Goal: Information Seeking & Learning: Learn about a topic

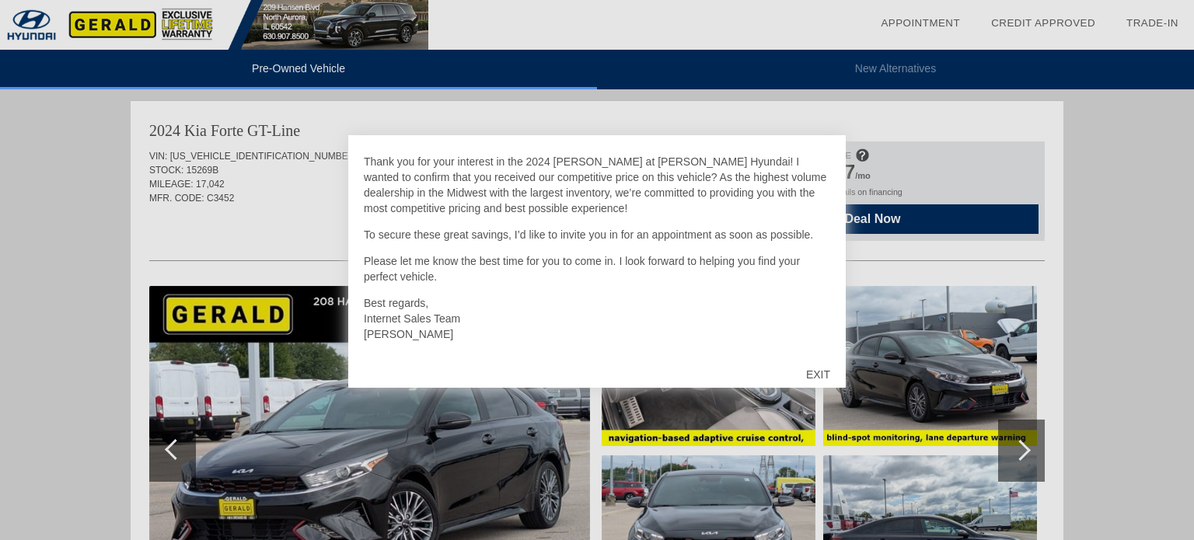
scroll to position [33, 0]
click at [816, 370] on div "EXIT" at bounding box center [818, 374] width 55 height 47
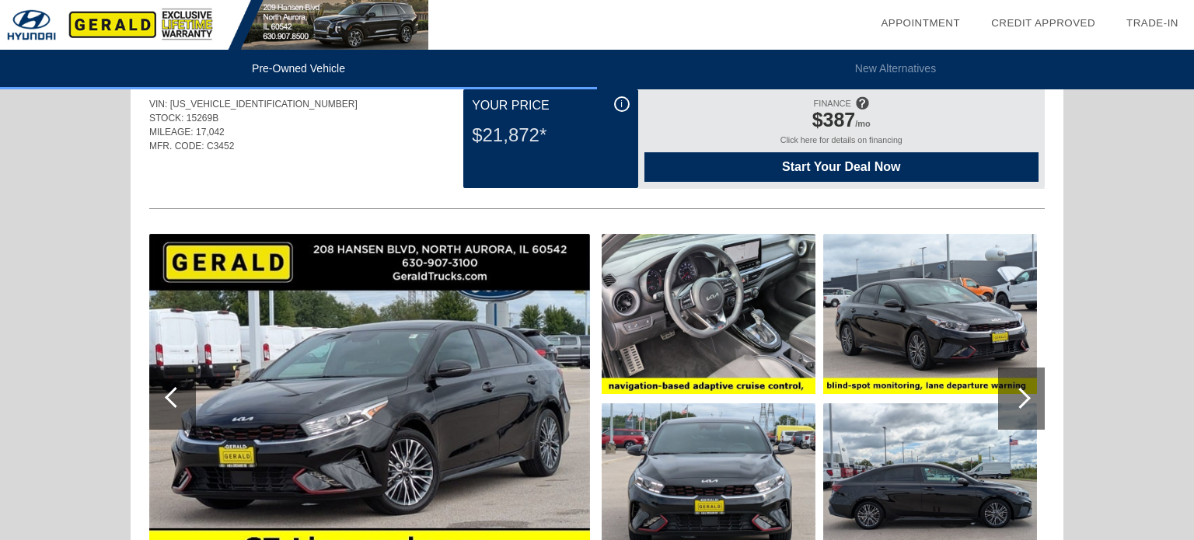
scroll to position [53, 0]
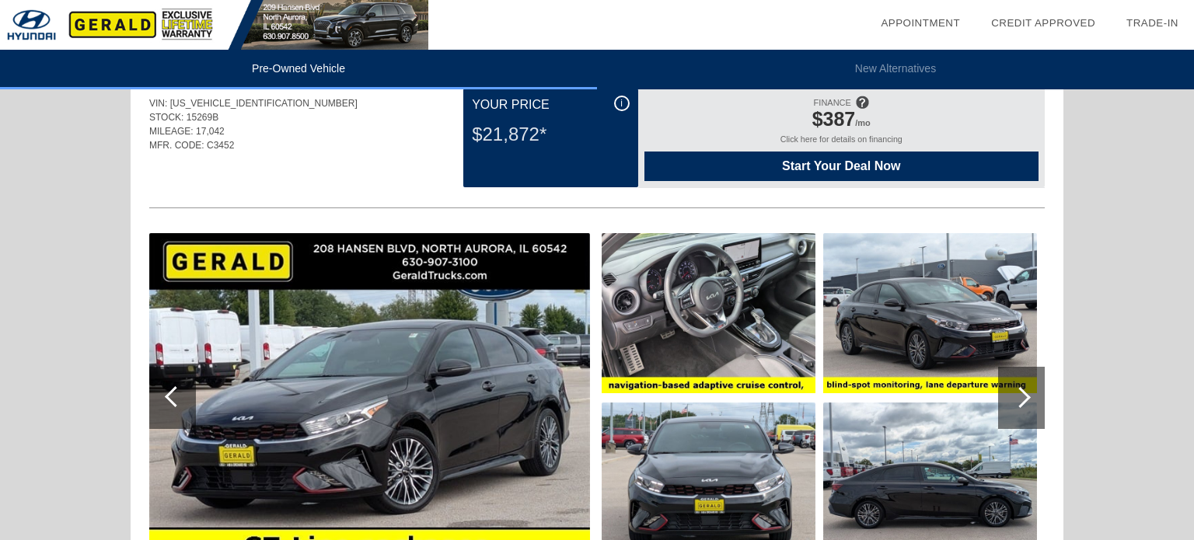
click at [862, 138] on div "Click here for details on financing" at bounding box center [842, 143] width 394 height 17
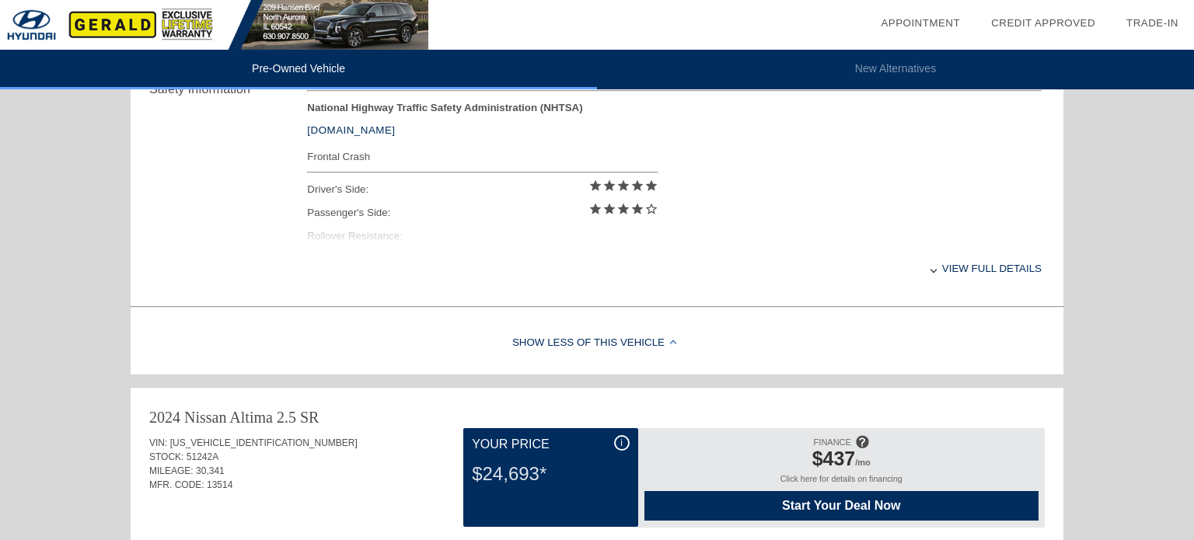
scroll to position [669, 0]
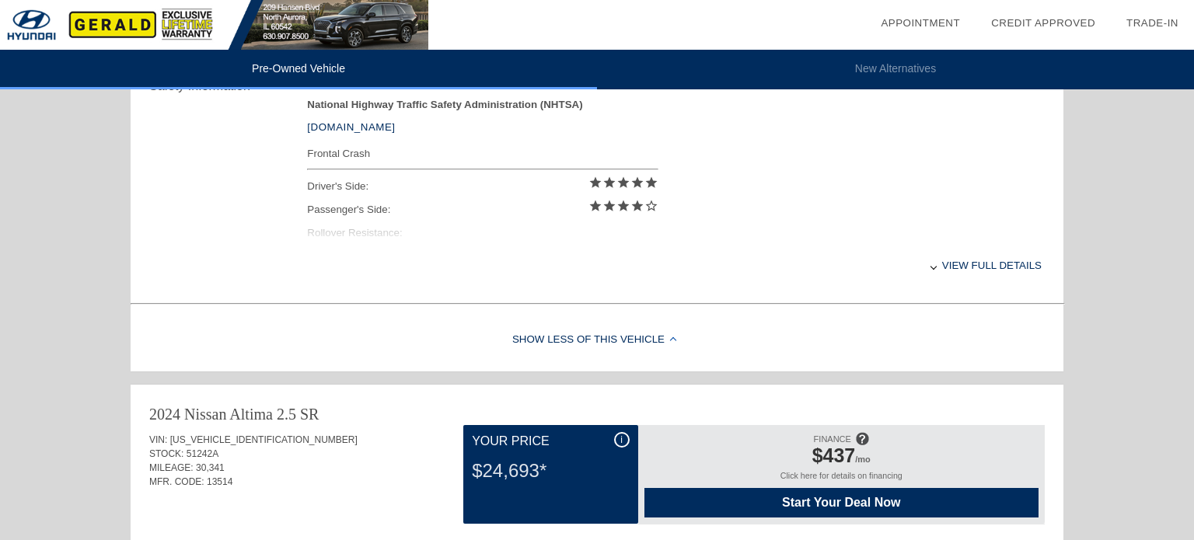
click at [976, 265] on div "View full details" at bounding box center [674, 265] width 735 height 38
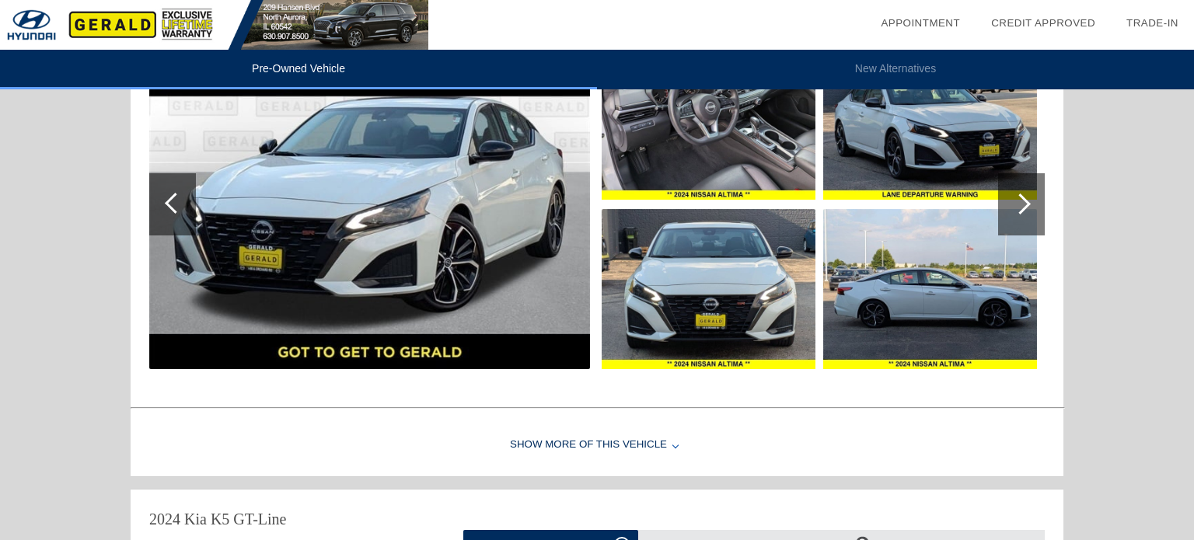
scroll to position [1201, 0]
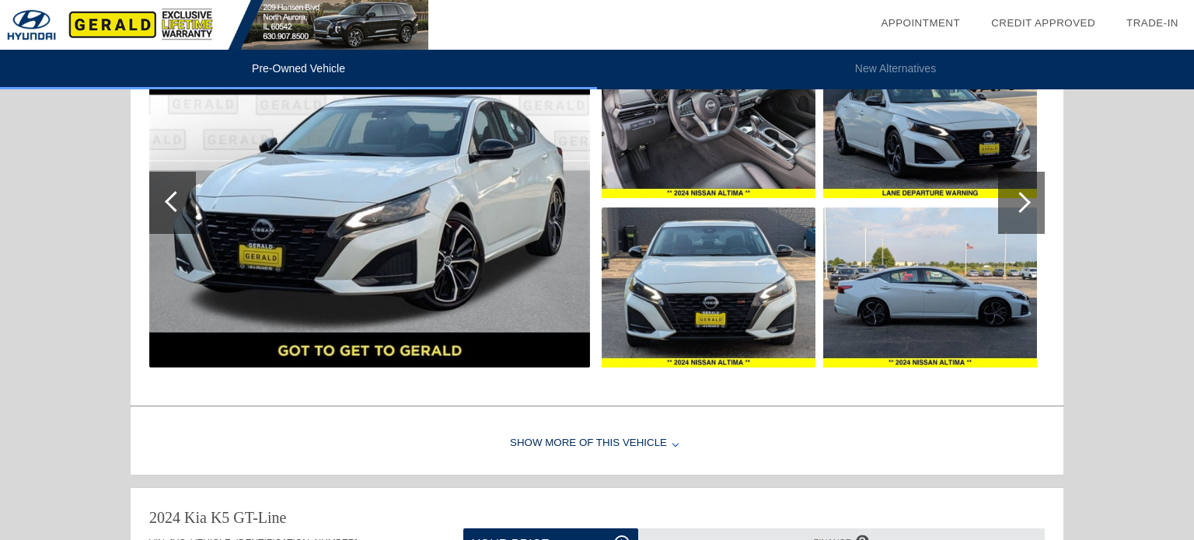
click at [1019, 192] on div at bounding box center [1020, 202] width 21 height 21
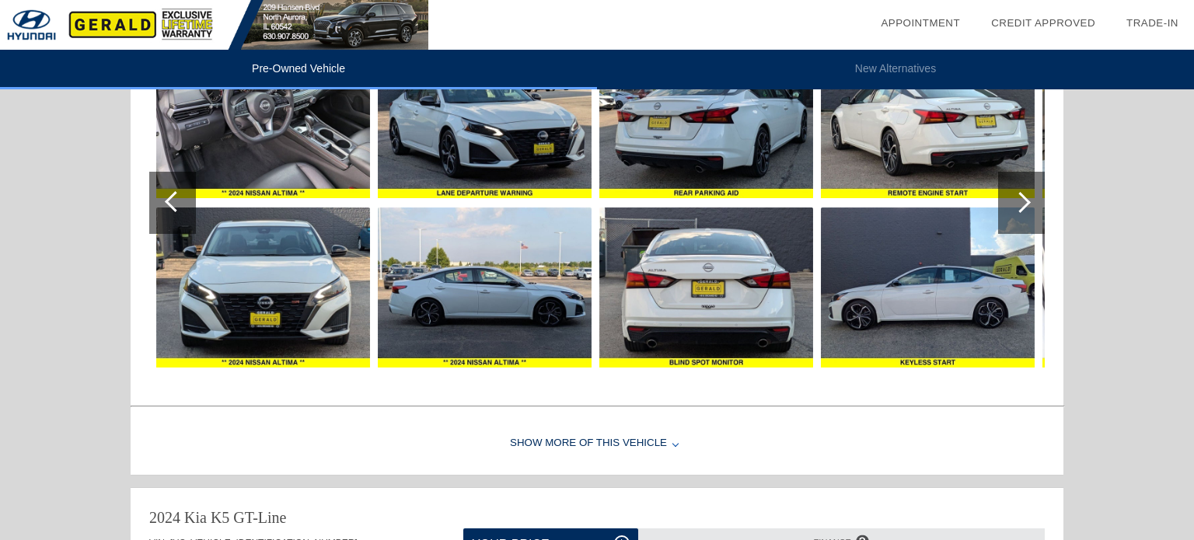
click at [1019, 192] on div at bounding box center [1020, 202] width 21 height 21
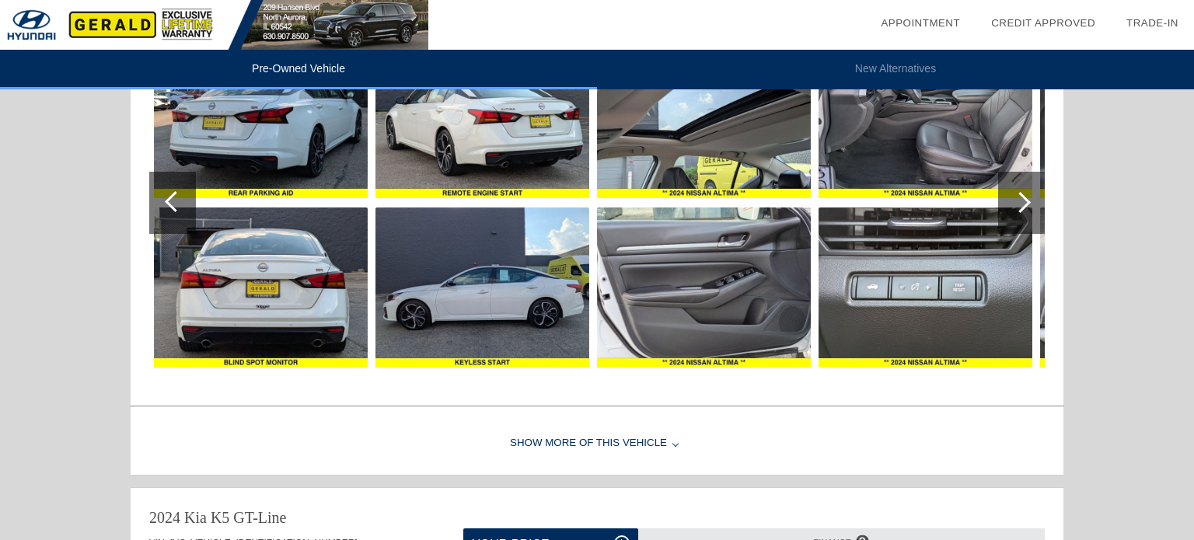
click at [1019, 192] on div at bounding box center [1020, 202] width 21 height 21
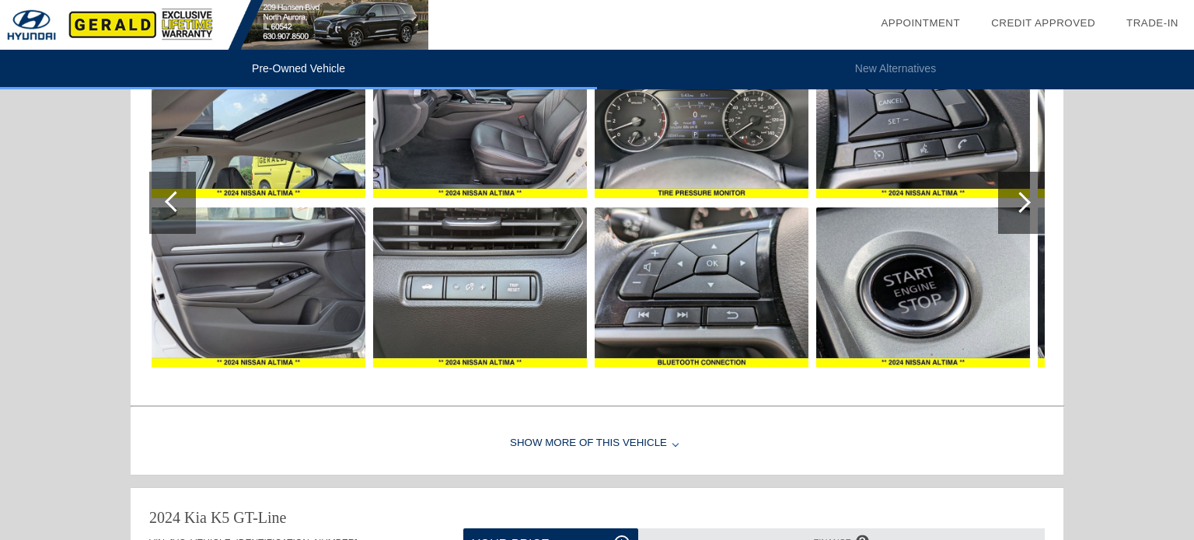
click at [1019, 192] on div at bounding box center [1020, 202] width 21 height 21
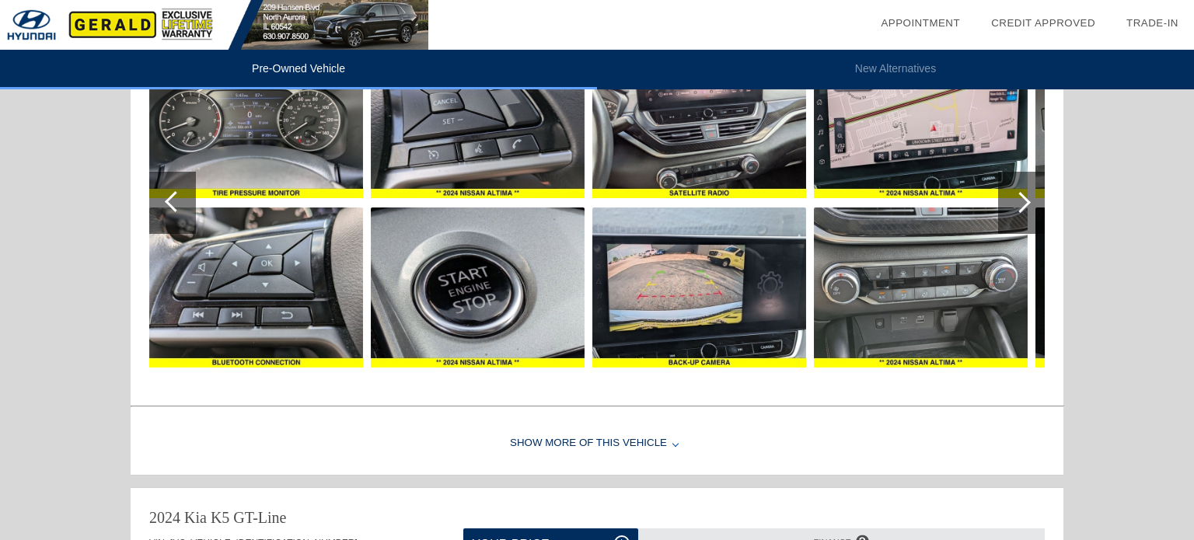
click at [1019, 192] on div at bounding box center [1020, 202] width 21 height 21
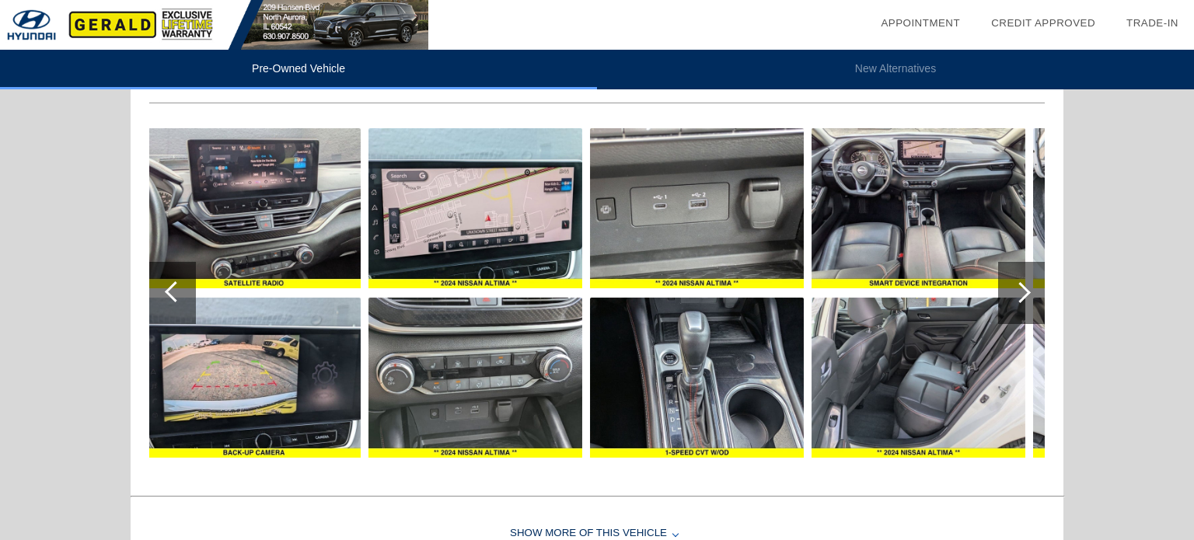
scroll to position [1104, 0]
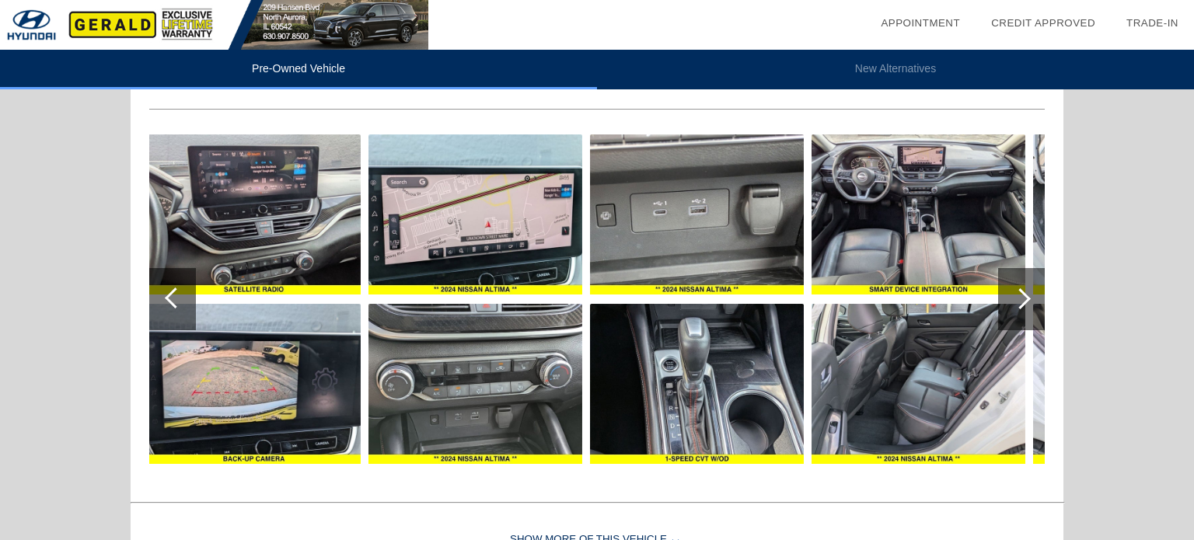
click at [160, 168] on img at bounding box center [254, 215] width 214 height 160
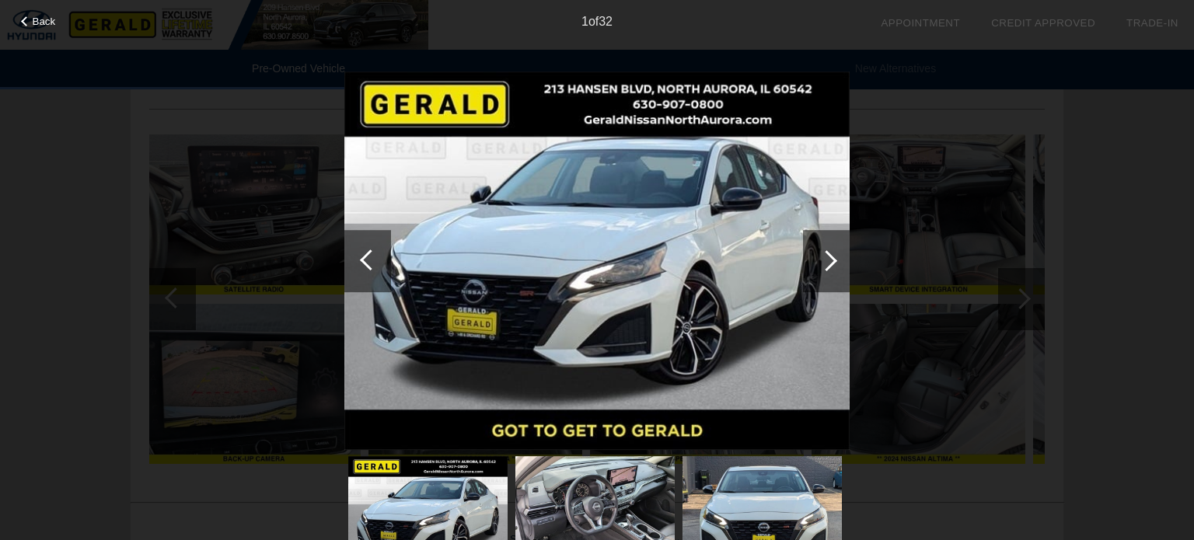
click at [821, 257] on div at bounding box center [826, 260] width 21 height 21
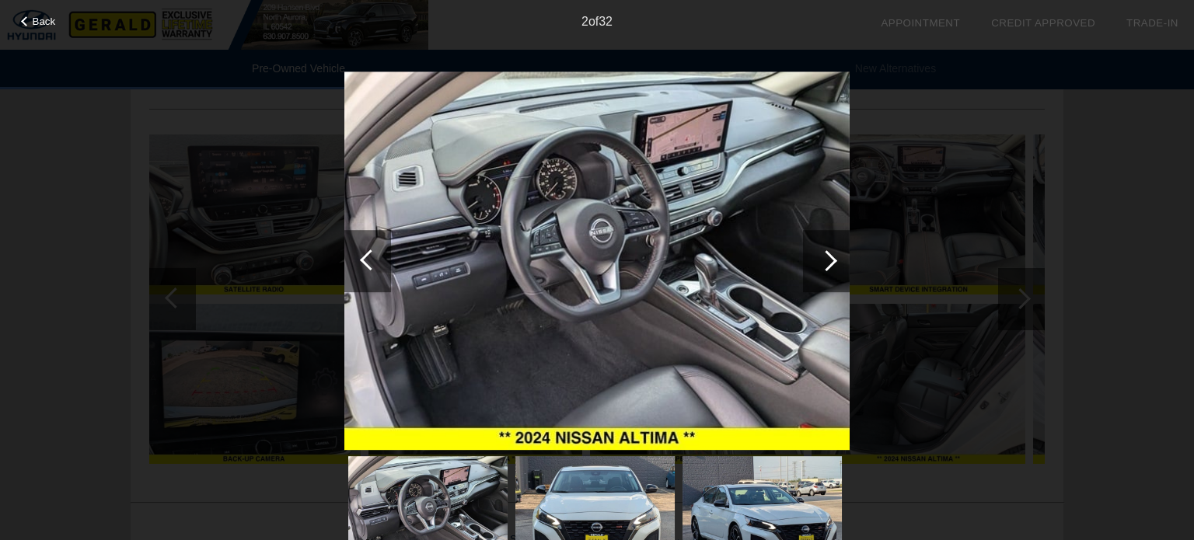
click at [821, 257] on div at bounding box center [826, 260] width 21 height 21
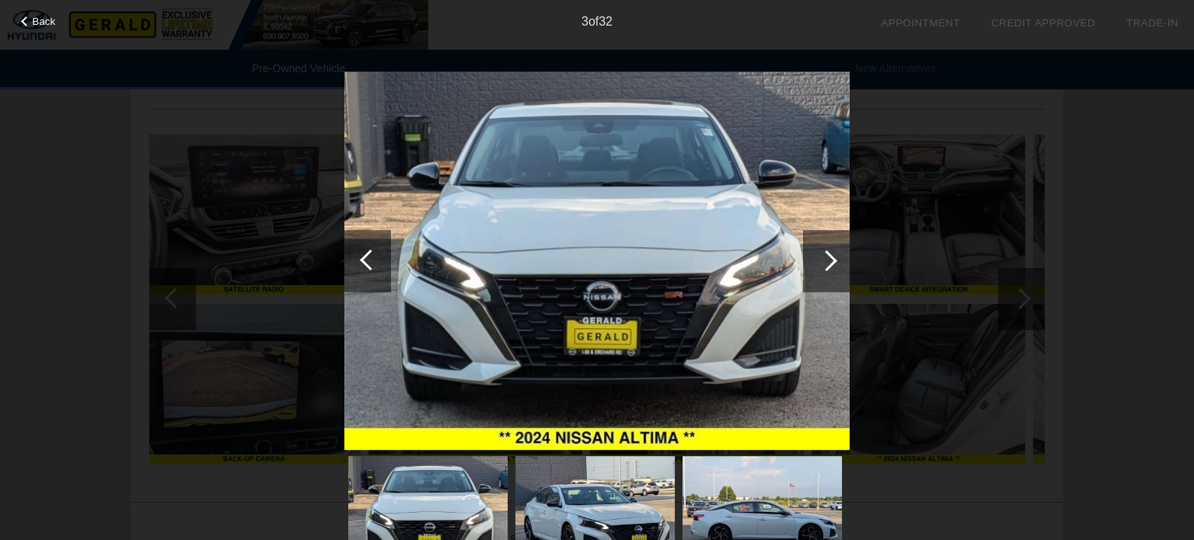
click at [821, 257] on div at bounding box center [826, 260] width 21 height 21
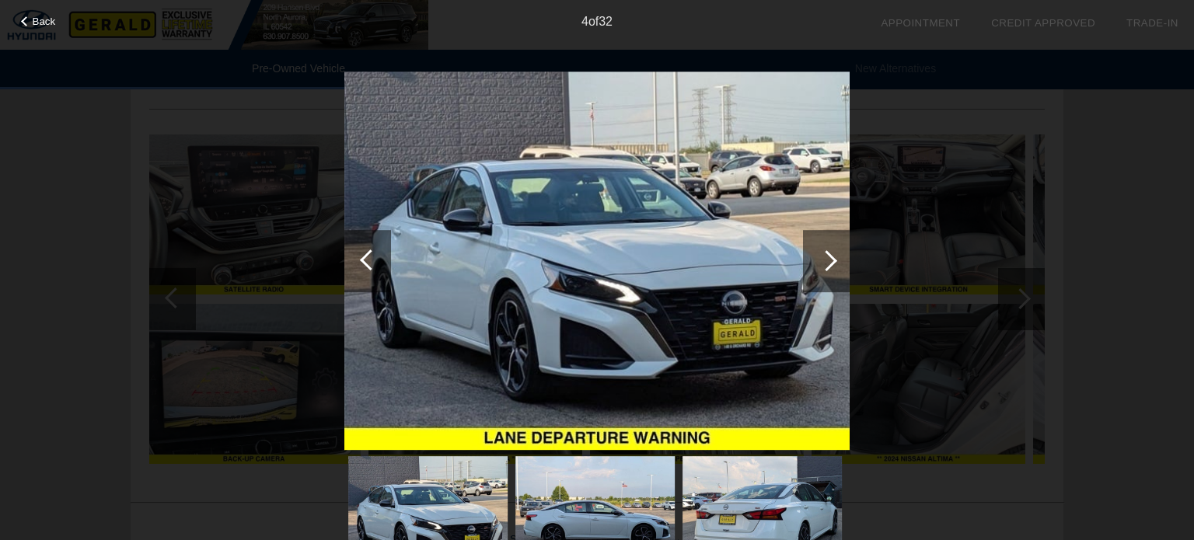
click at [821, 257] on div at bounding box center [826, 260] width 21 height 21
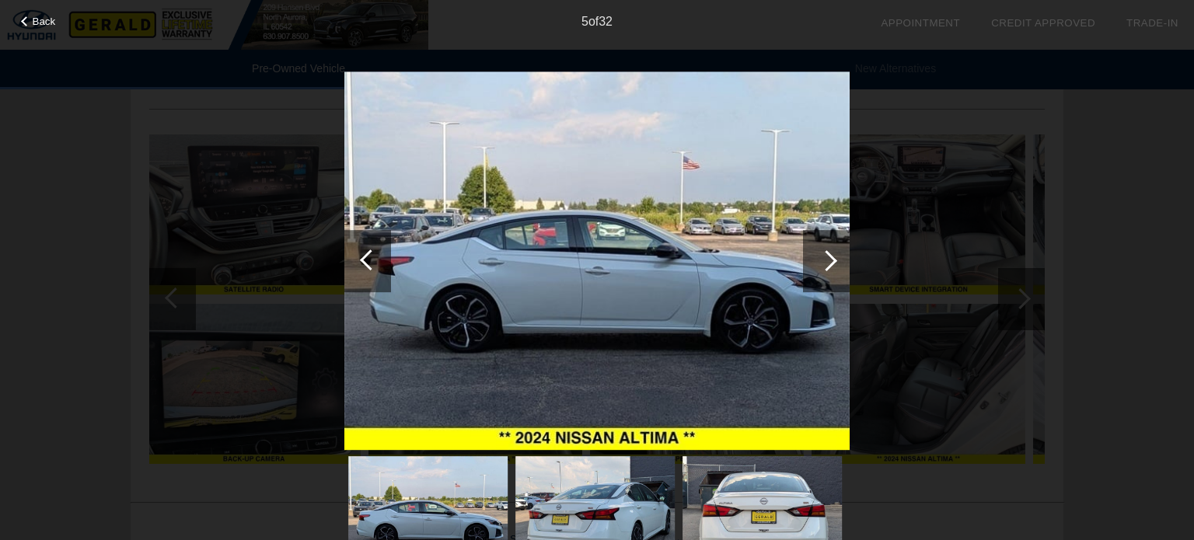
click at [1111, 42] on li "check_box Credit Approved" at bounding box center [1043, 23] width 135 height 47
click at [821, 264] on div at bounding box center [826, 260] width 21 height 21
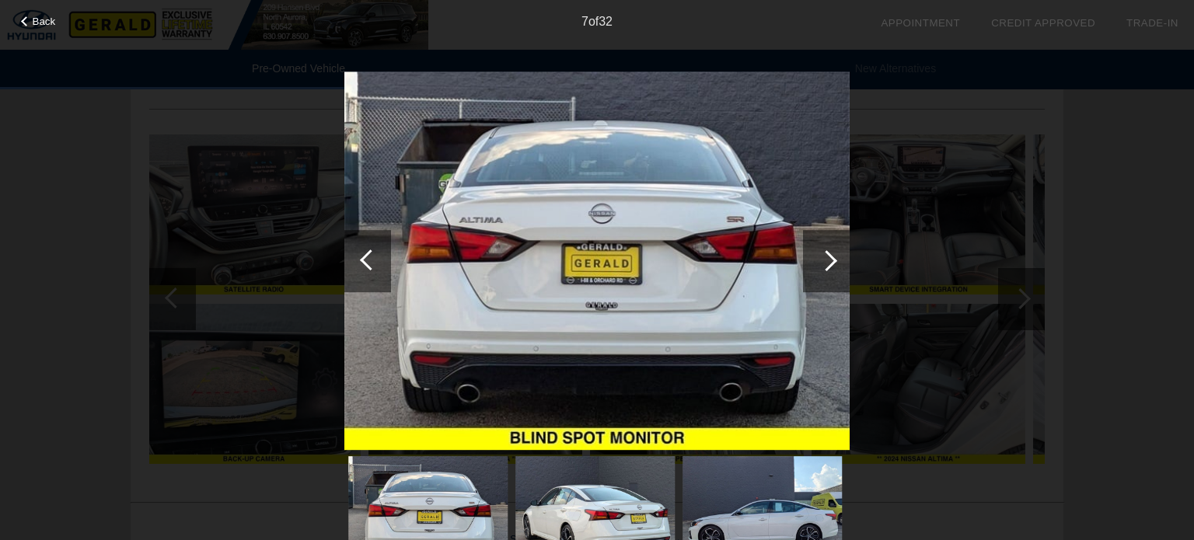
click at [821, 264] on div at bounding box center [826, 260] width 21 height 21
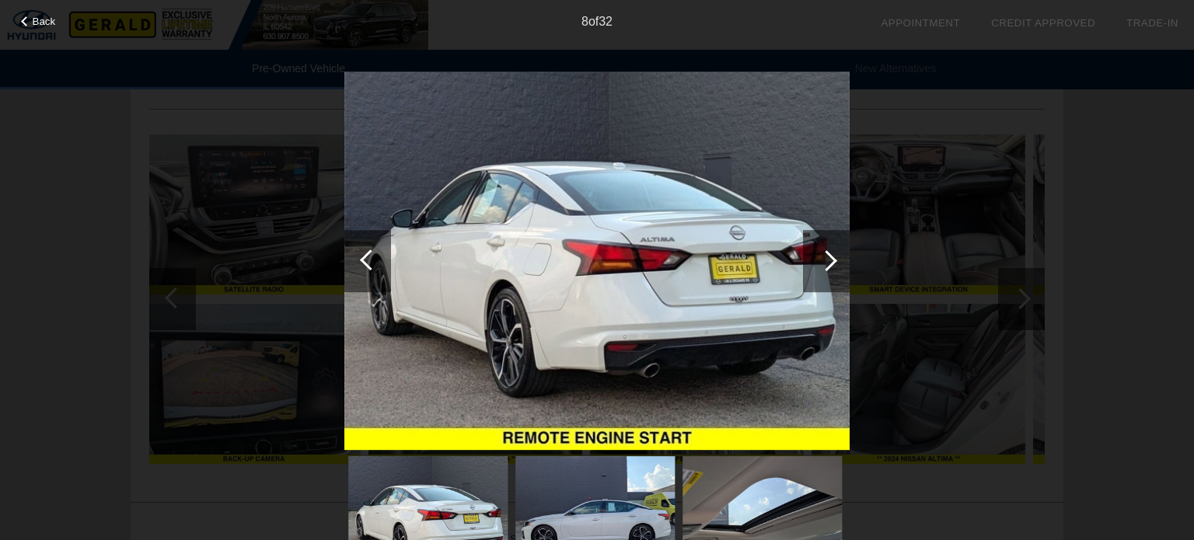
click at [821, 264] on div at bounding box center [826, 260] width 21 height 21
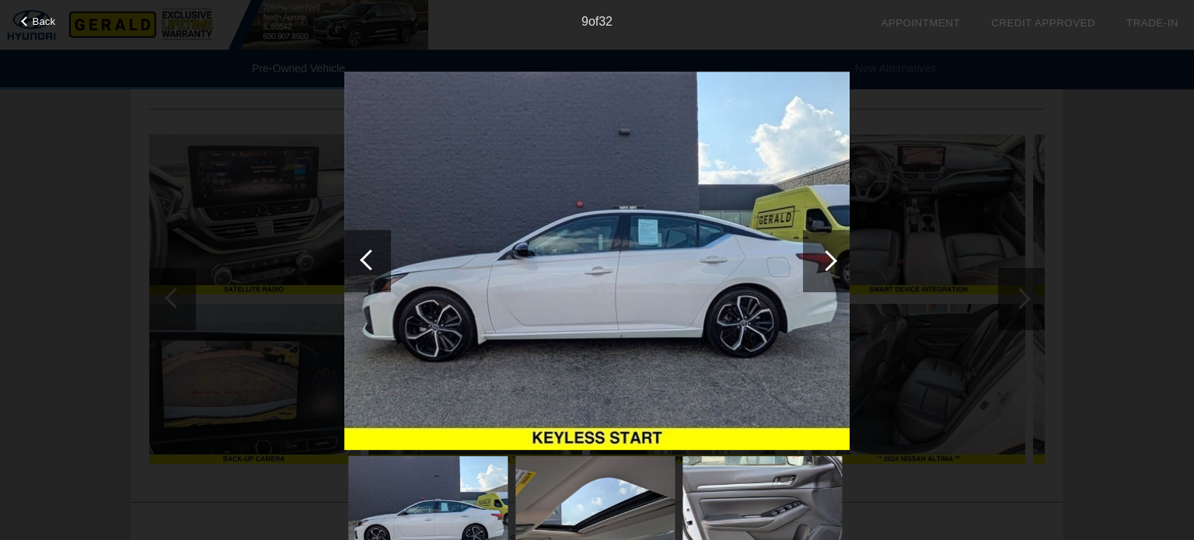
click at [821, 264] on div at bounding box center [826, 260] width 21 height 21
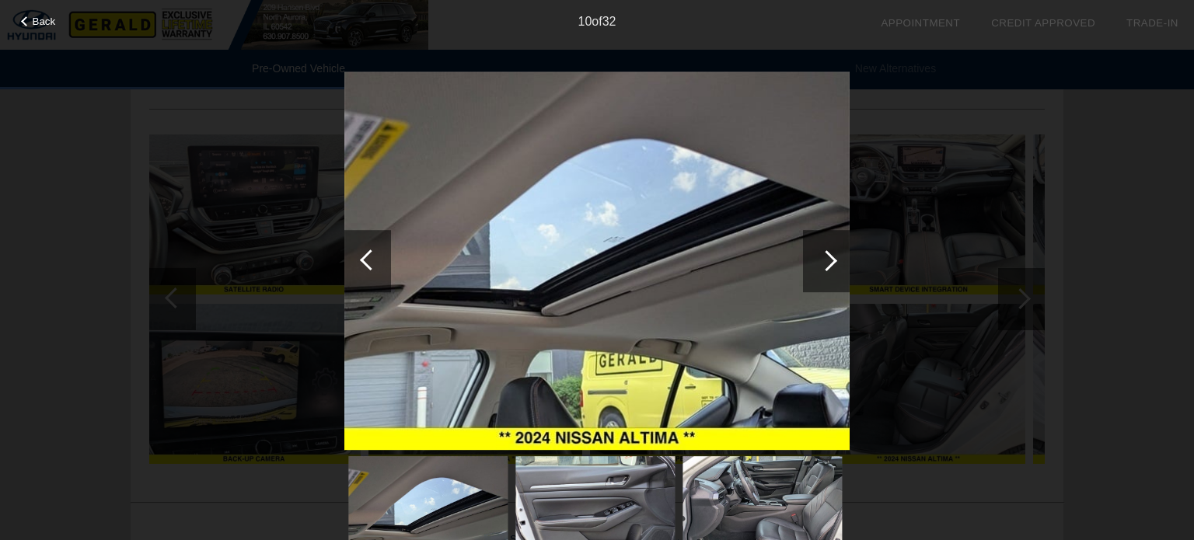
click at [821, 264] on div at bounding box center [826, 260] width 21 height 21
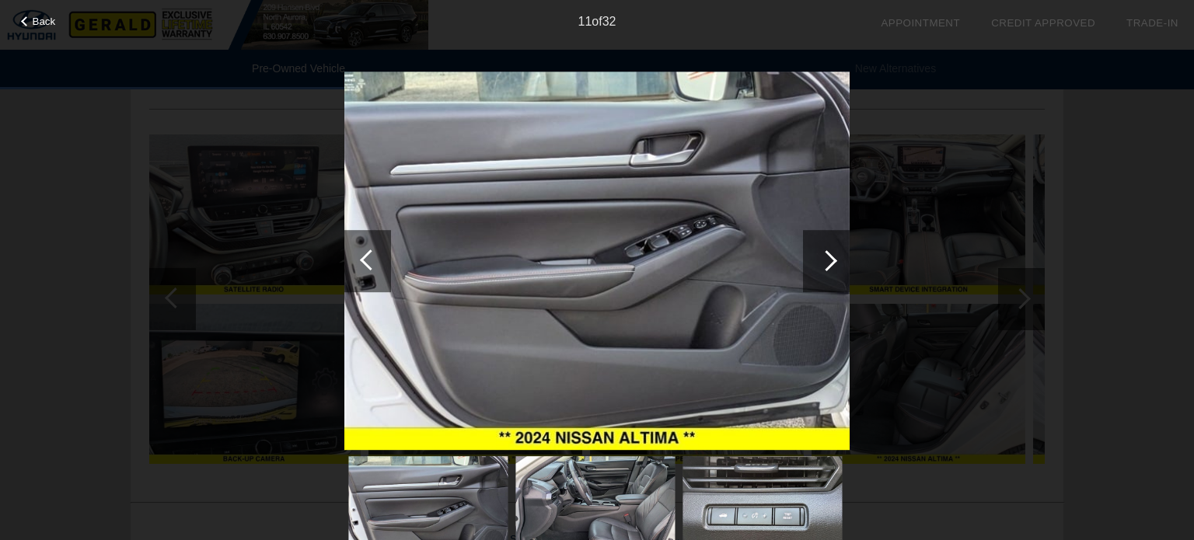
click at [821, 264] on div at bounding box center [826, 260] width 21 height 21
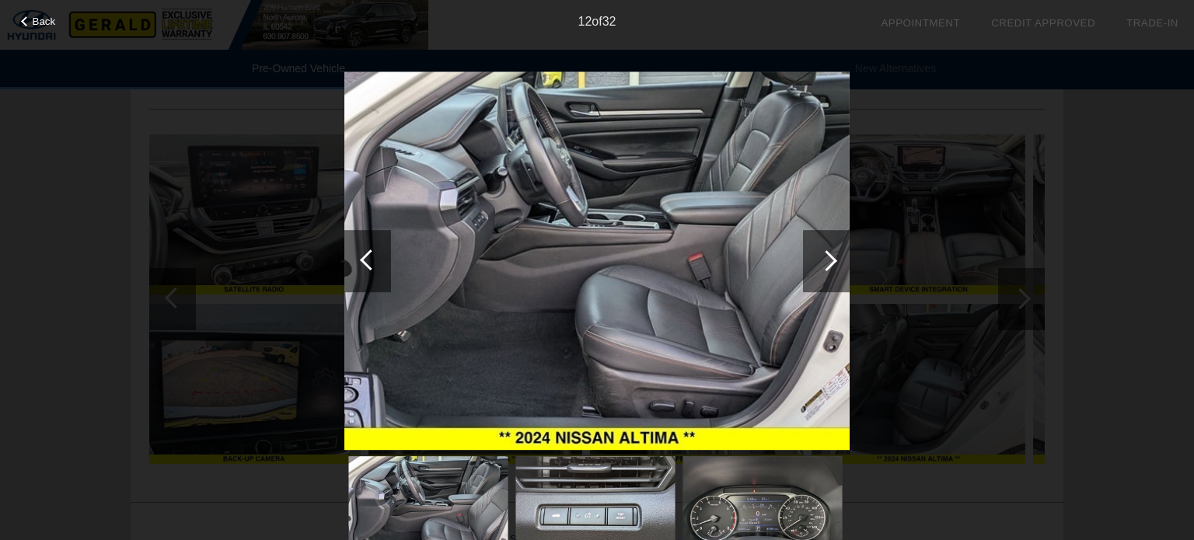
click at [821, 264] on div at bounding box center [826, 260] width 21 height 21
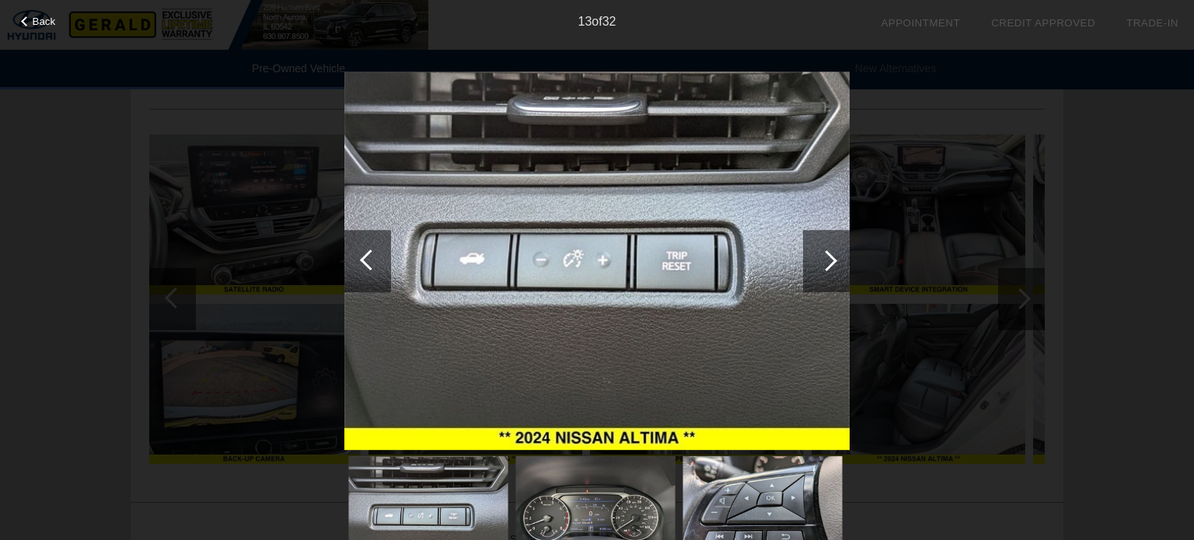
click at [821, 264] on div at bounding box center [826, 260] width 21 height 21
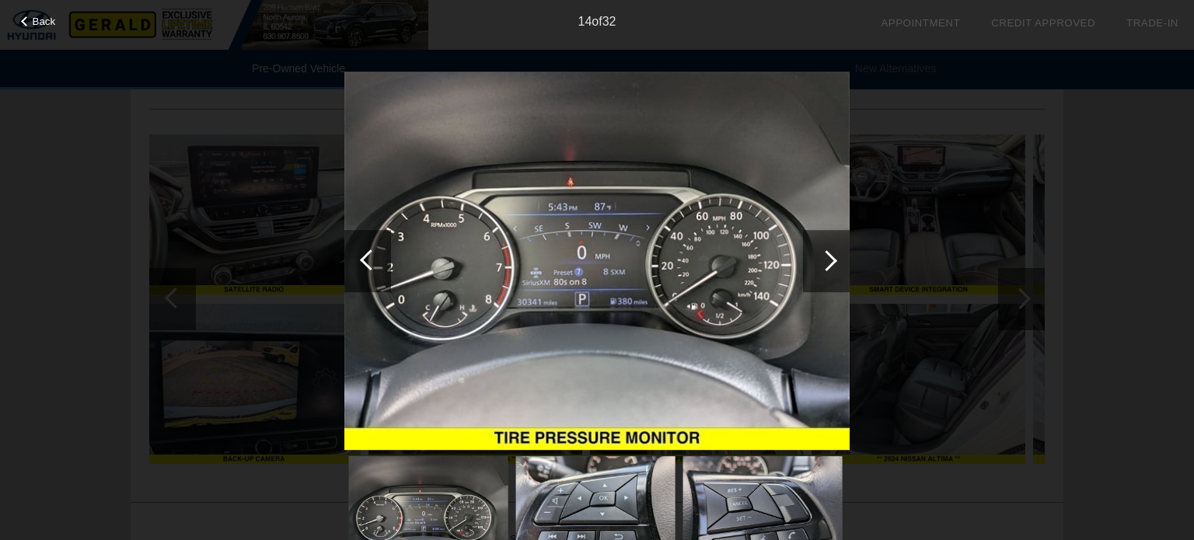
click at [821, 264] on div at bounding box center [826, 260] width 21 height 21
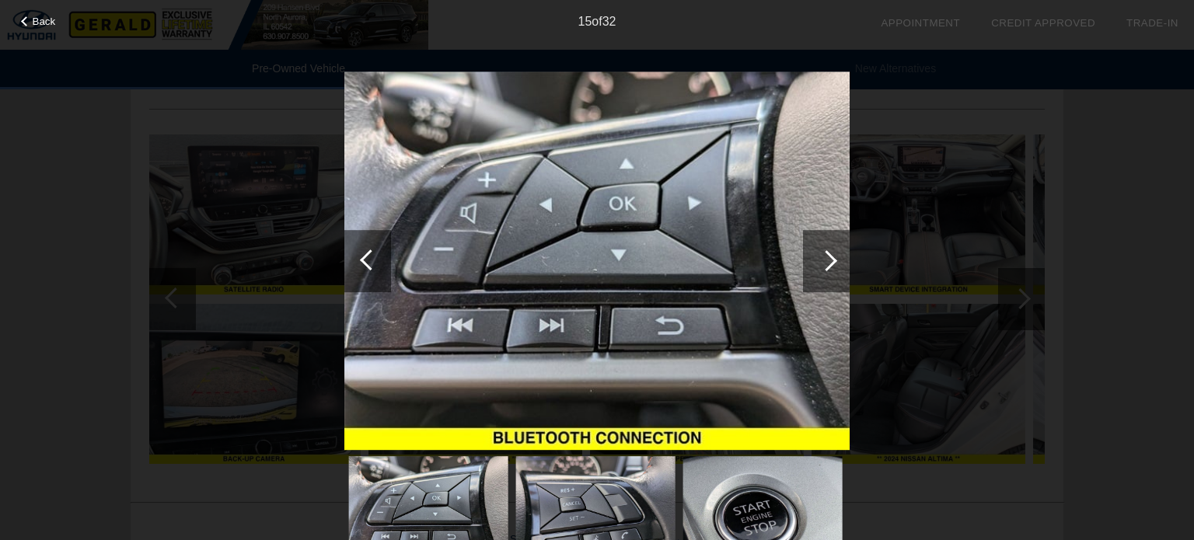
click at [821, 264] on div at bounding box center [826, 260] width 21 height 21
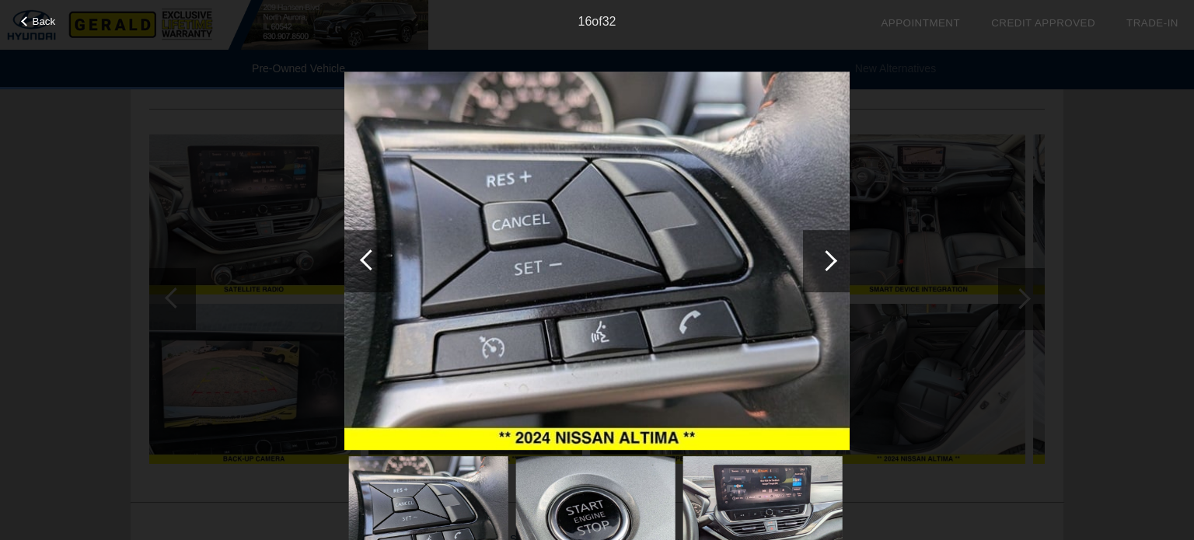
click at [821, 264] on div at bounding box center [826, 260] width 21 height 21
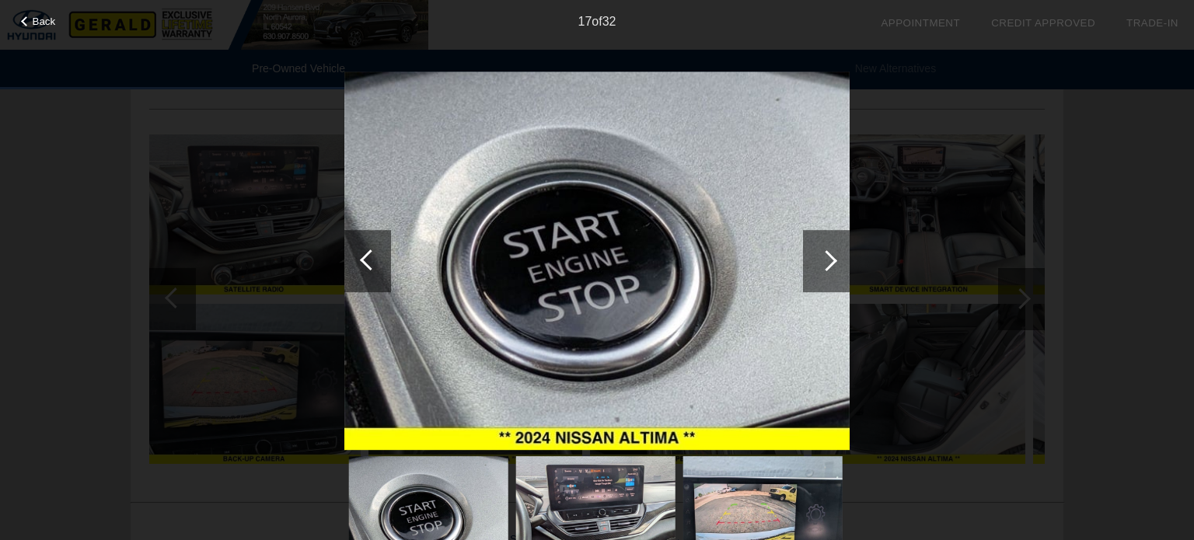
click at [821, 264] on div at bounding box center [826, 260] width 21 height 21
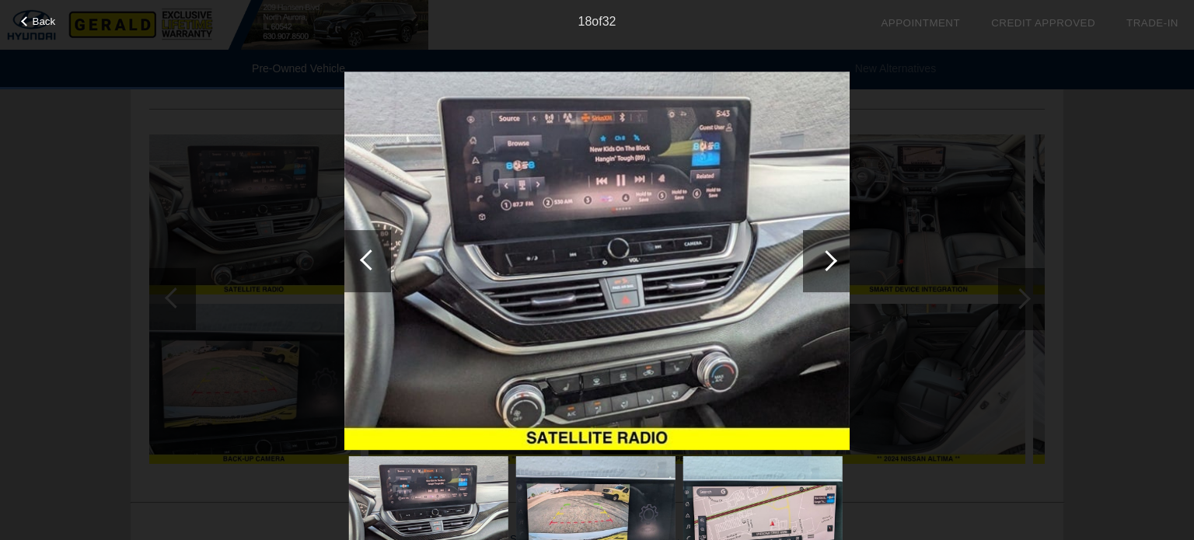
click at [821, 264] on div at bounding box center [826, 260] width 21 height 21
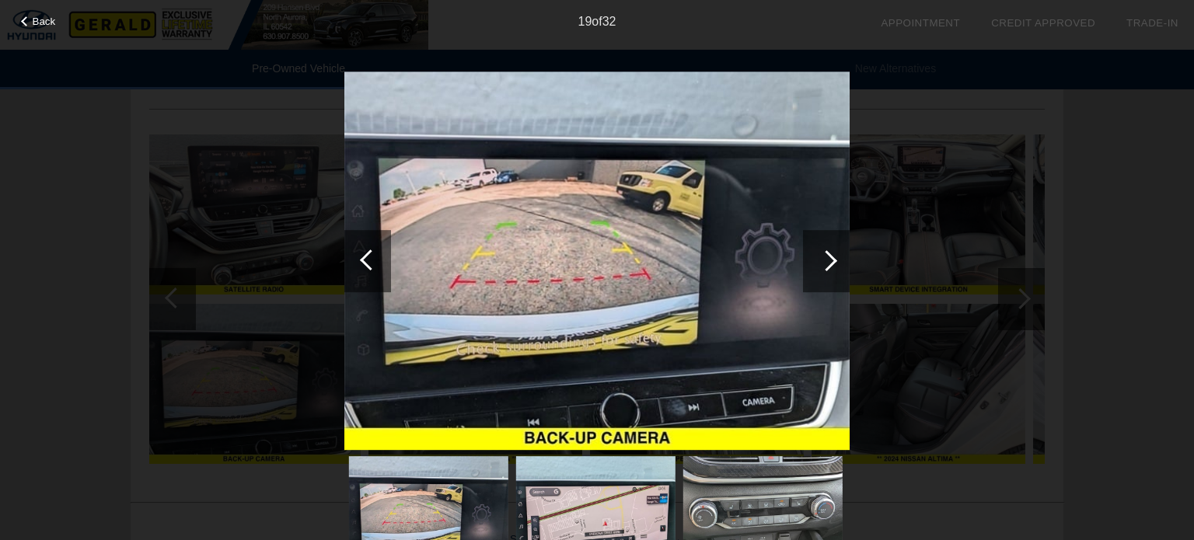
click at [821, 264] on div at bounding box center [826, 260] width 21 height 21
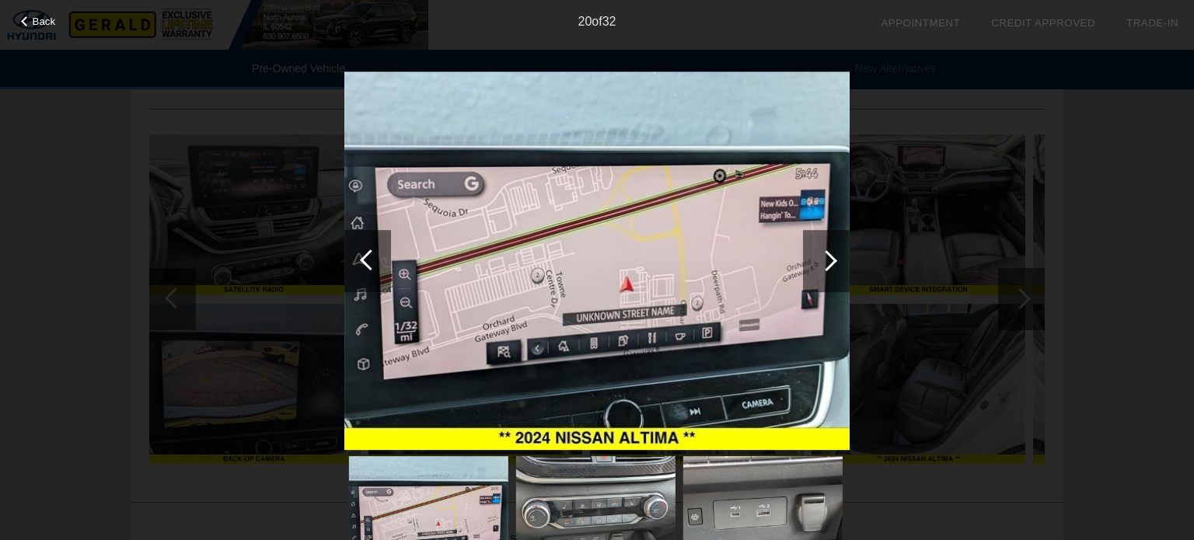
click at [821, 264] on div at bounding box center [826, 260] width 21 height 21
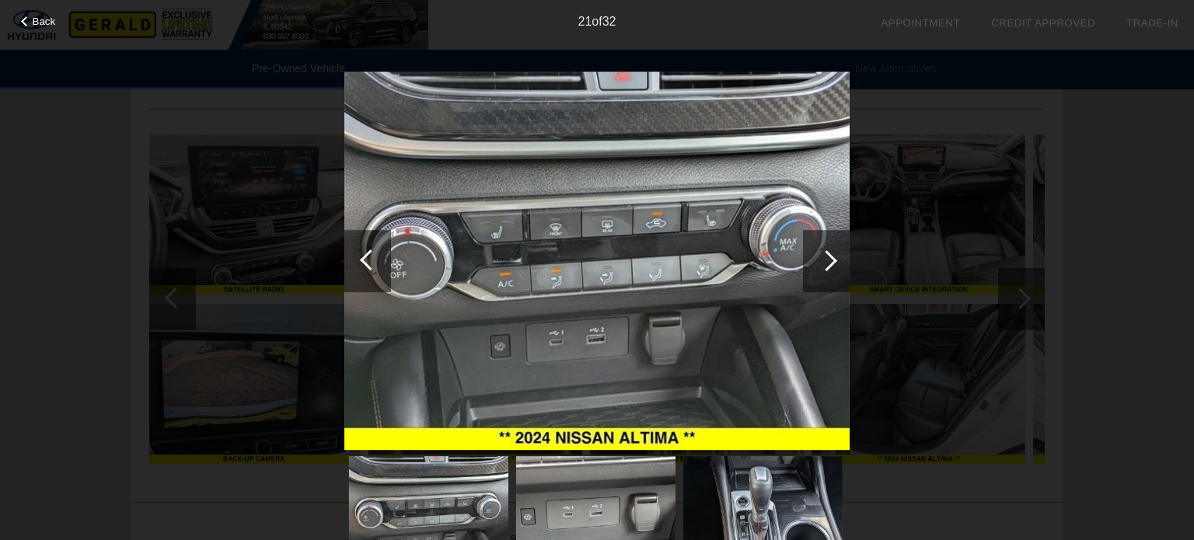
click at [821, 264] on div at bounding box center [826, 260] width 21 height 21
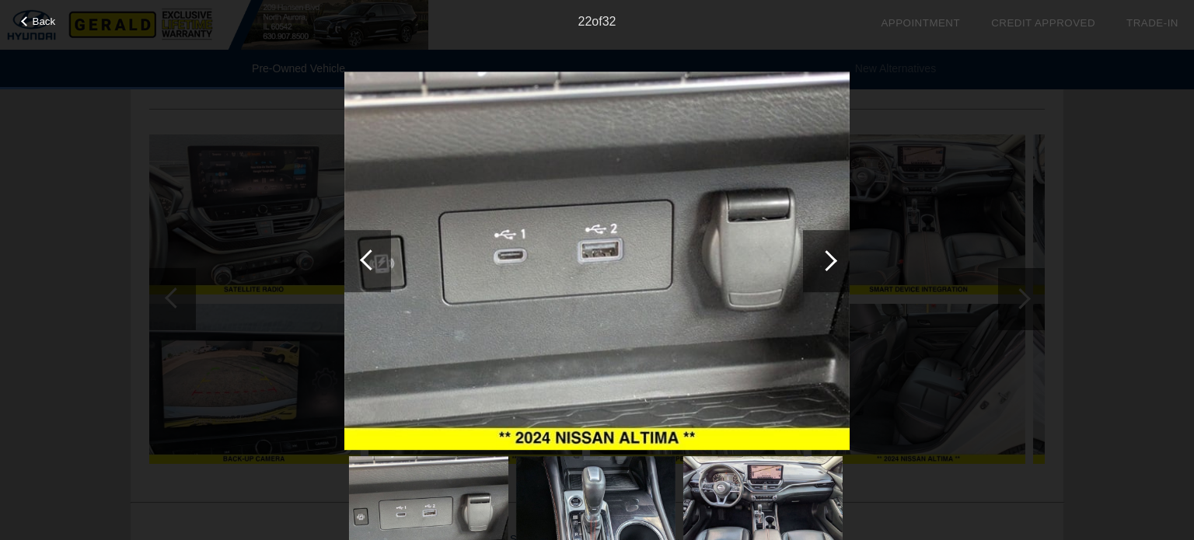
click at [821, 264] on div at bounding box center [826, 260] width 21 height 21
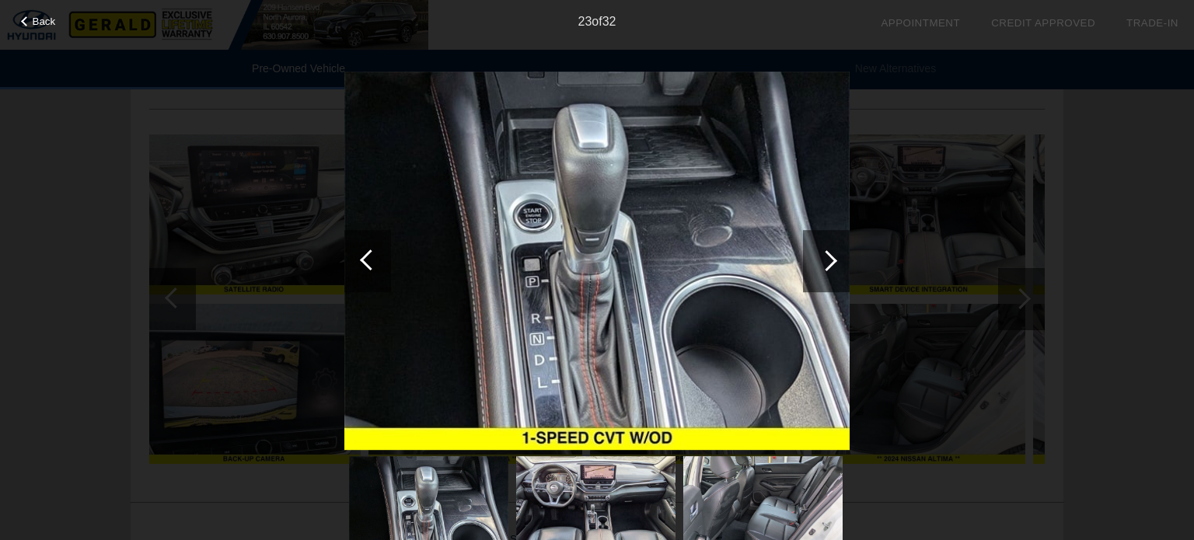
click at [821, 264] on div at bounding box center [826, 260] width 21 height 21
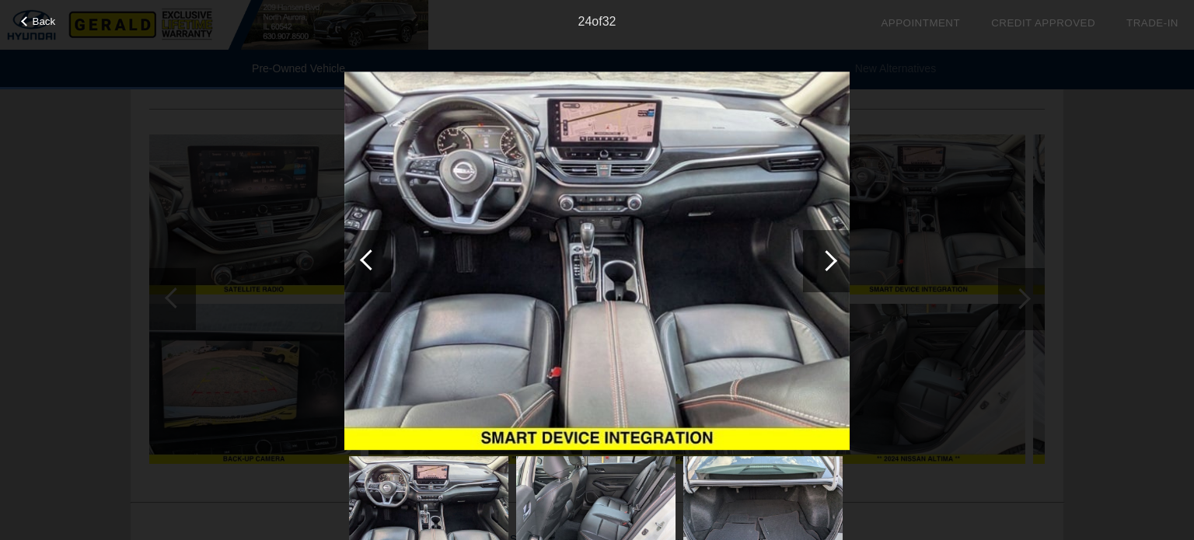
click at [821, 264] on div at bounding box center [826, 260] width 21 height 21
